Goal: Contribute content

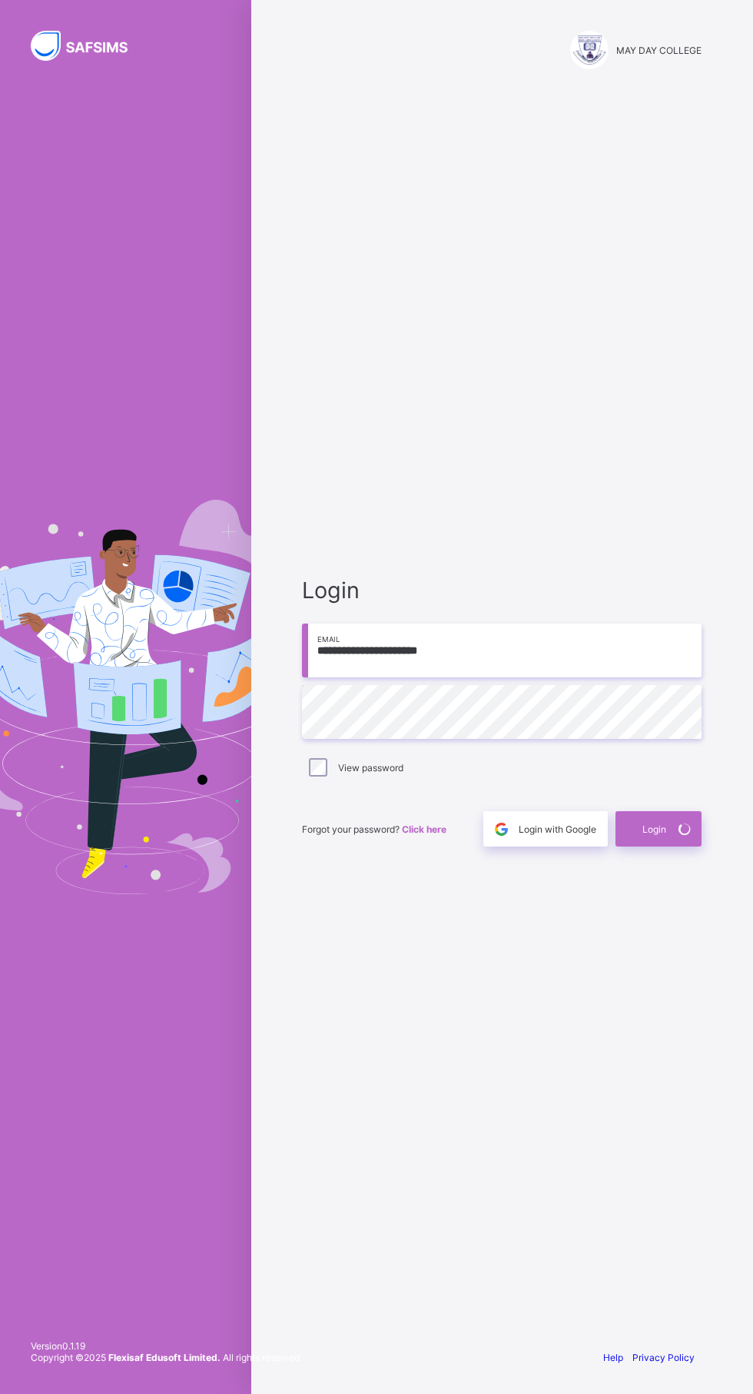
scroll to position [1, 0]
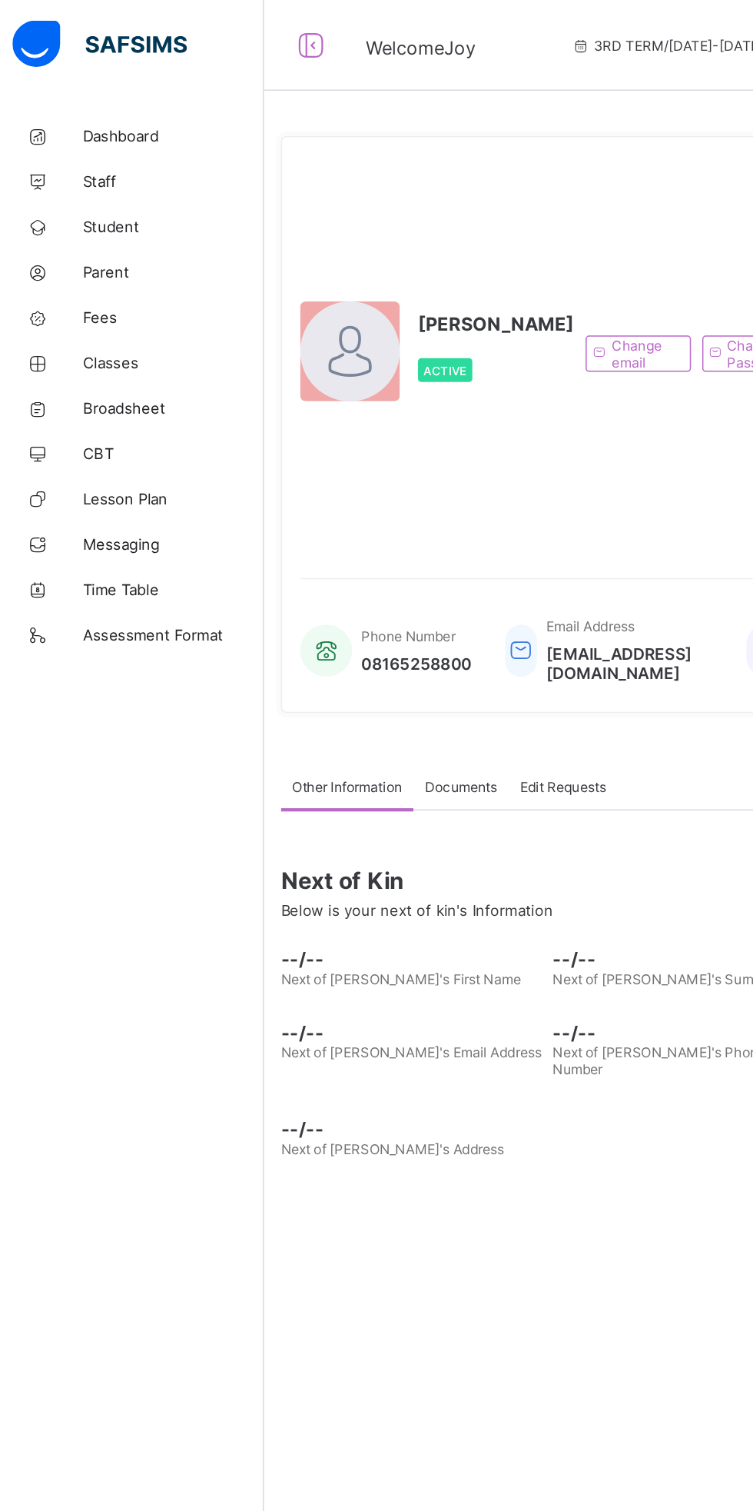
click at [78, 304] on span "CBT" at bounding box center [123, 307] width 123 height 12
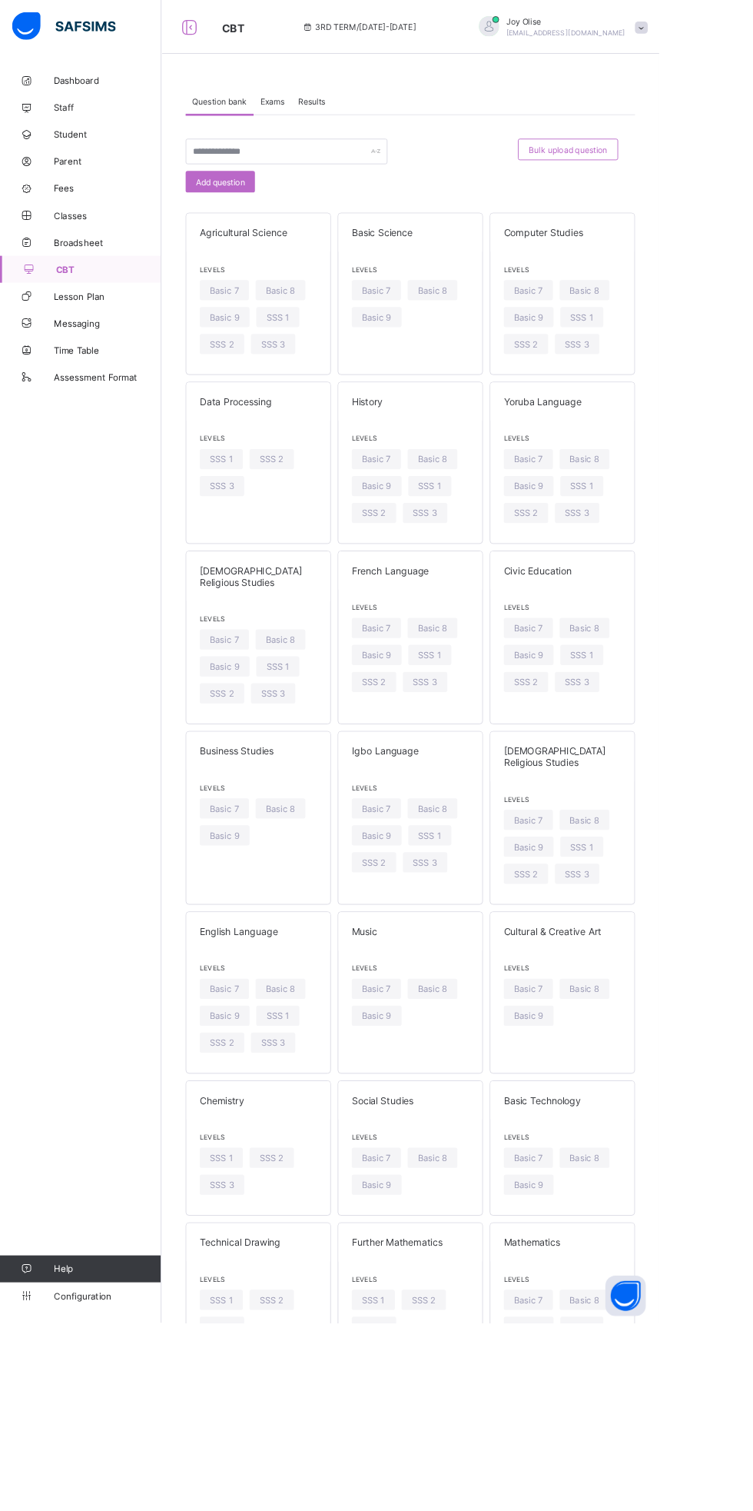
scroll to position [6, 0]
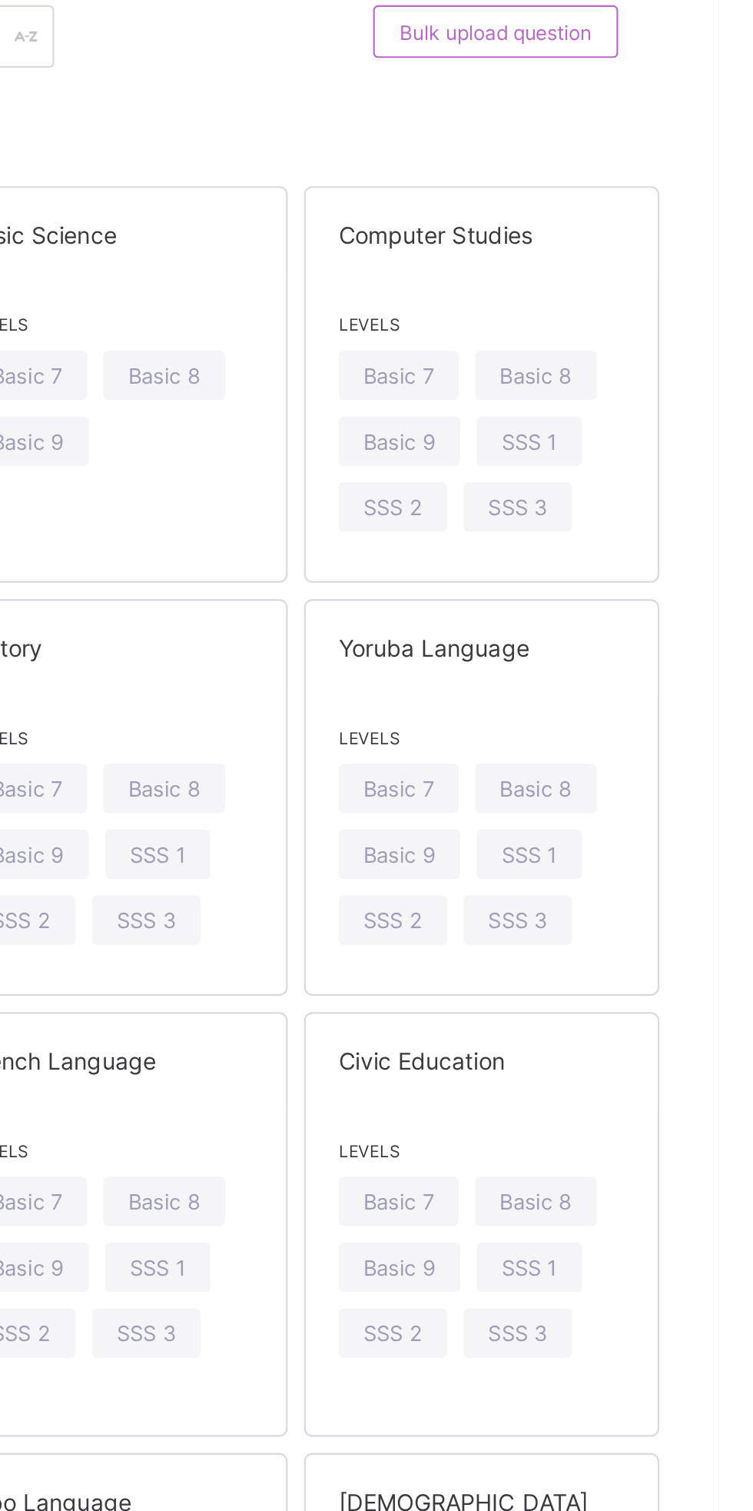
click at [667, 385] on span "SSS 3" at bounding box center [660, 387] width 28 height 12
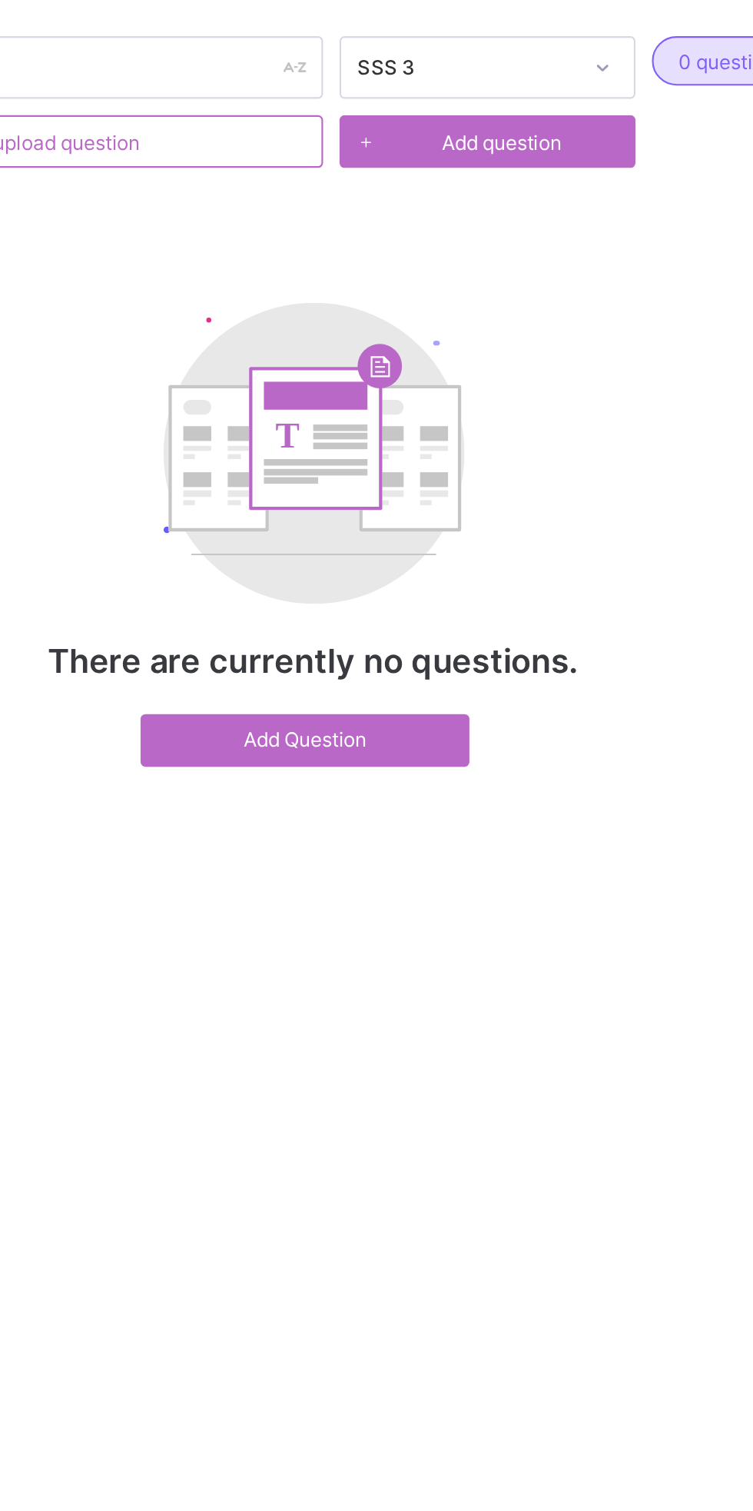
click at [451, 452] on span "Add Question" at bounding box center [465, 456] width 131 height 12
